Goal: Find specific page/section: Find specific page/section

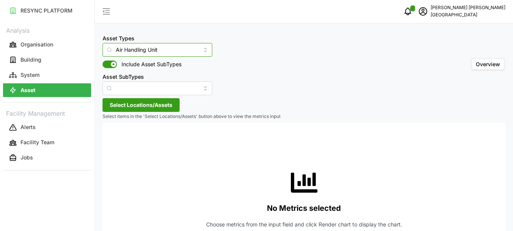
click at [195, 52] on input "Air Handling Unit" at bounding box center [158, 50] width 110 height 14
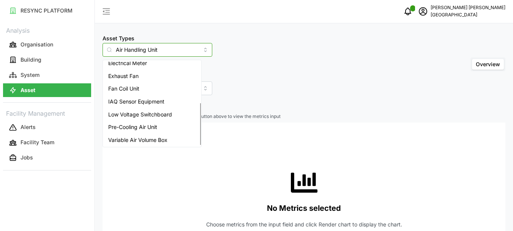
scroll to position [83, 0]
click at [142, 137] on span "Variable Air Volume Box" at bounding box center [137, 138] width 59 height 8
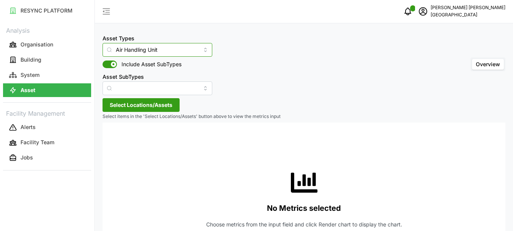
type input "Variable Air Volume Box"
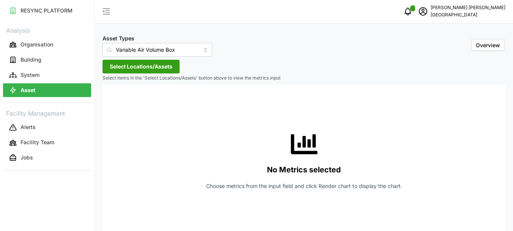
click at [145, 64] on span "Select Locations/Assets" at bounding box center [141, 66] width 63 height 13
click at [108, 65] on button "Select Locations/Assets" at bounding box center [141, 67] width 77 height 14
click at [133, 65] on span "Select Locations/Assets" at bounding box center [141, 66] width 63 height 13
click at [111, 81] on div at bounding box center [109, 81] width 13 height 10
click at [127, 64] on span "Select Locations/Assets" at bounding box center [141, 66] width 63 height 13
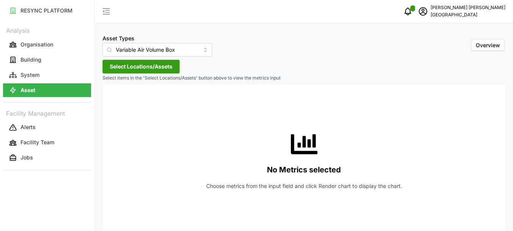
click at [127, 64] on span "Select Locations/Assets" at bounding box center [141, 66] width 63 height 13
click at [126, 64] on span "Select Locations/Assets" at bounding box center [141, 66] width 63 height 13
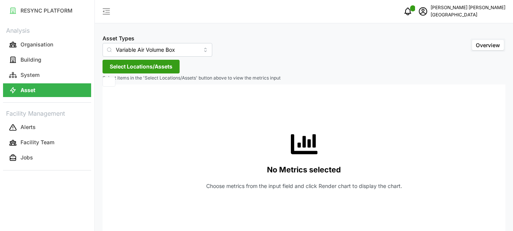
click at [126, 64] on button "Select Locations/Assets" at bounding box center [141, 67] width 77 height 14
click at [126, 64] on span "Select Locations/Assets" at bounding box center [141, 66] width 63 height 13
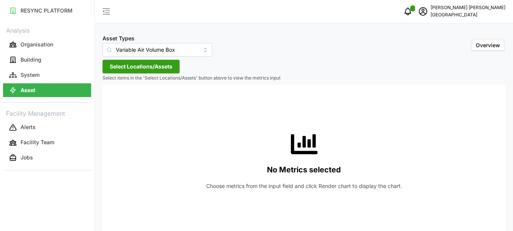
click at [126, 64] on span "Select Locations/Assets" at bounding box center [141, 66] width 63 height 13
